Goal: Find specific page/section

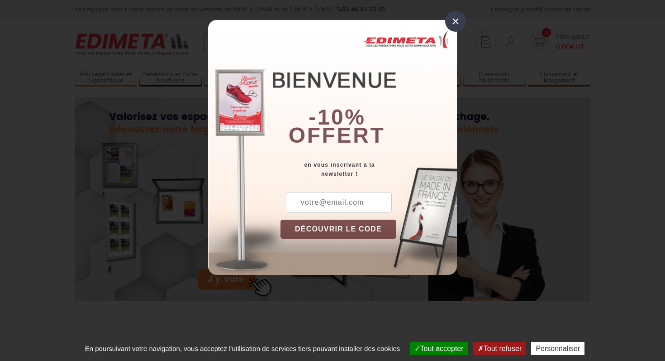
click at [455, 22] on div "×" at bounding box center [455, 21] width 21 height 21
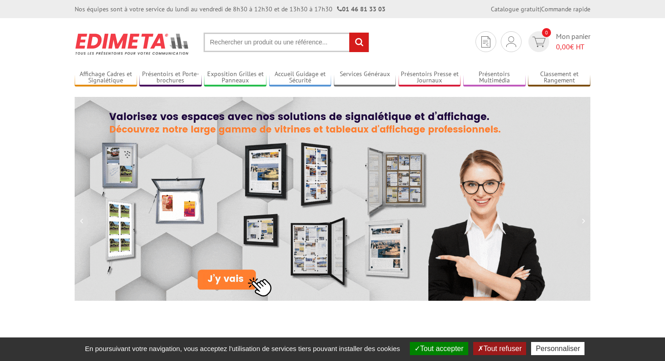
click at [239, 42] on input "text" at bounding box center [287, 42] width 166 height 19
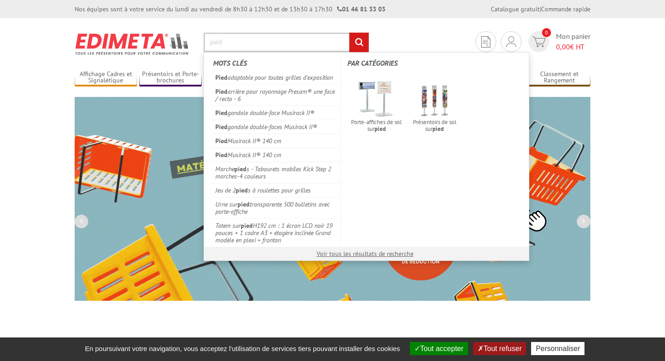
type input "pied"
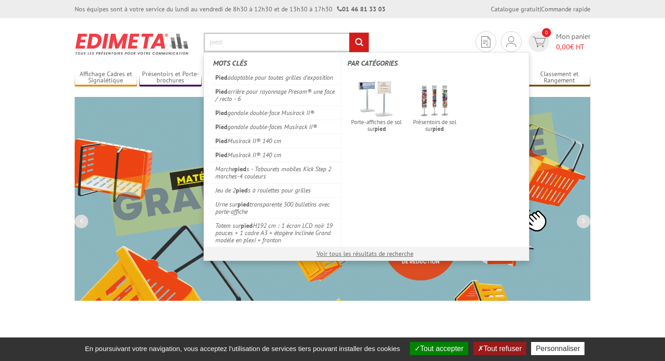
click at [349, 33] on input "rechercher" at bounding box center [358, 42] width 19 height 19
